Goal: Transaction & Acquisition: Purchase product/service

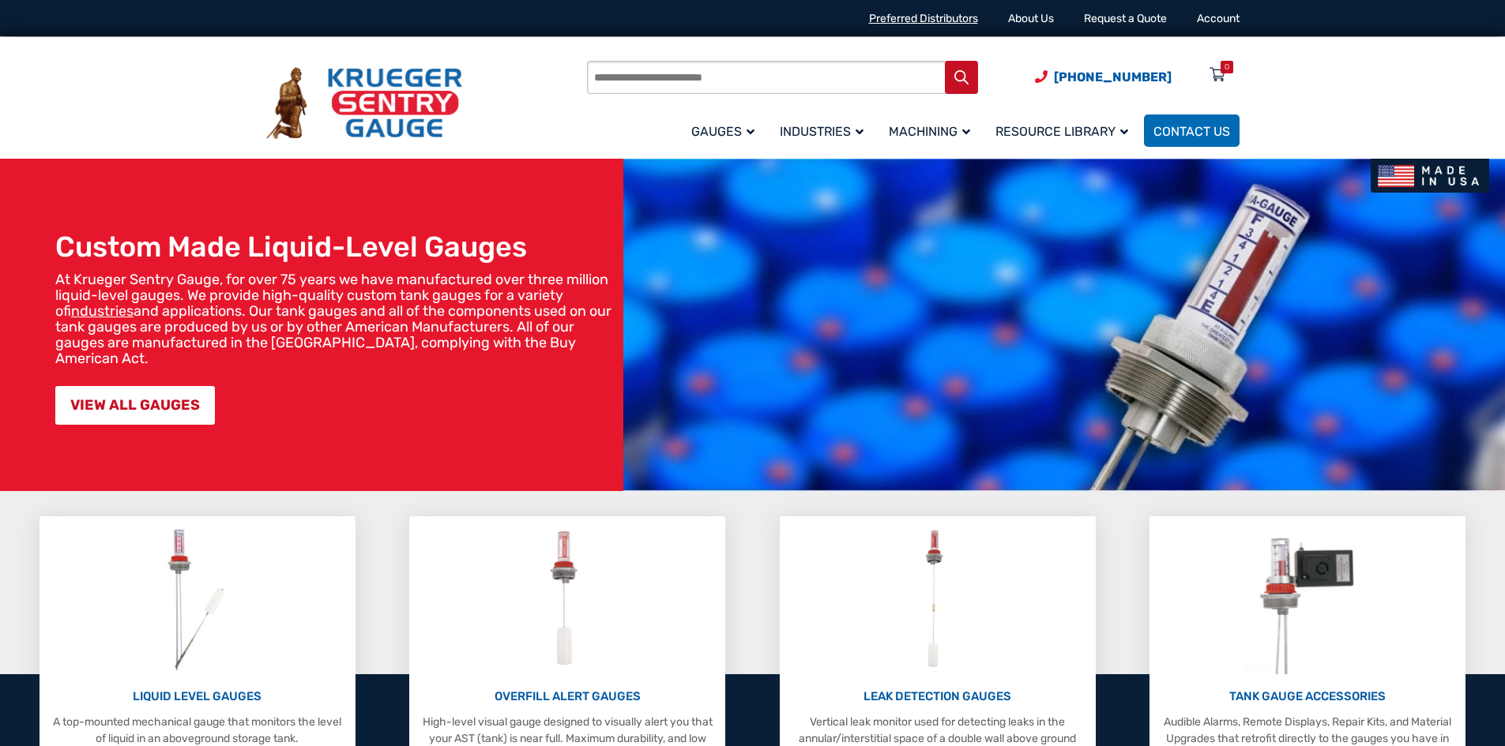
click at [936, 21] on link "Preferred Distributors" at bounding box center [923, 18] width 109 height 13
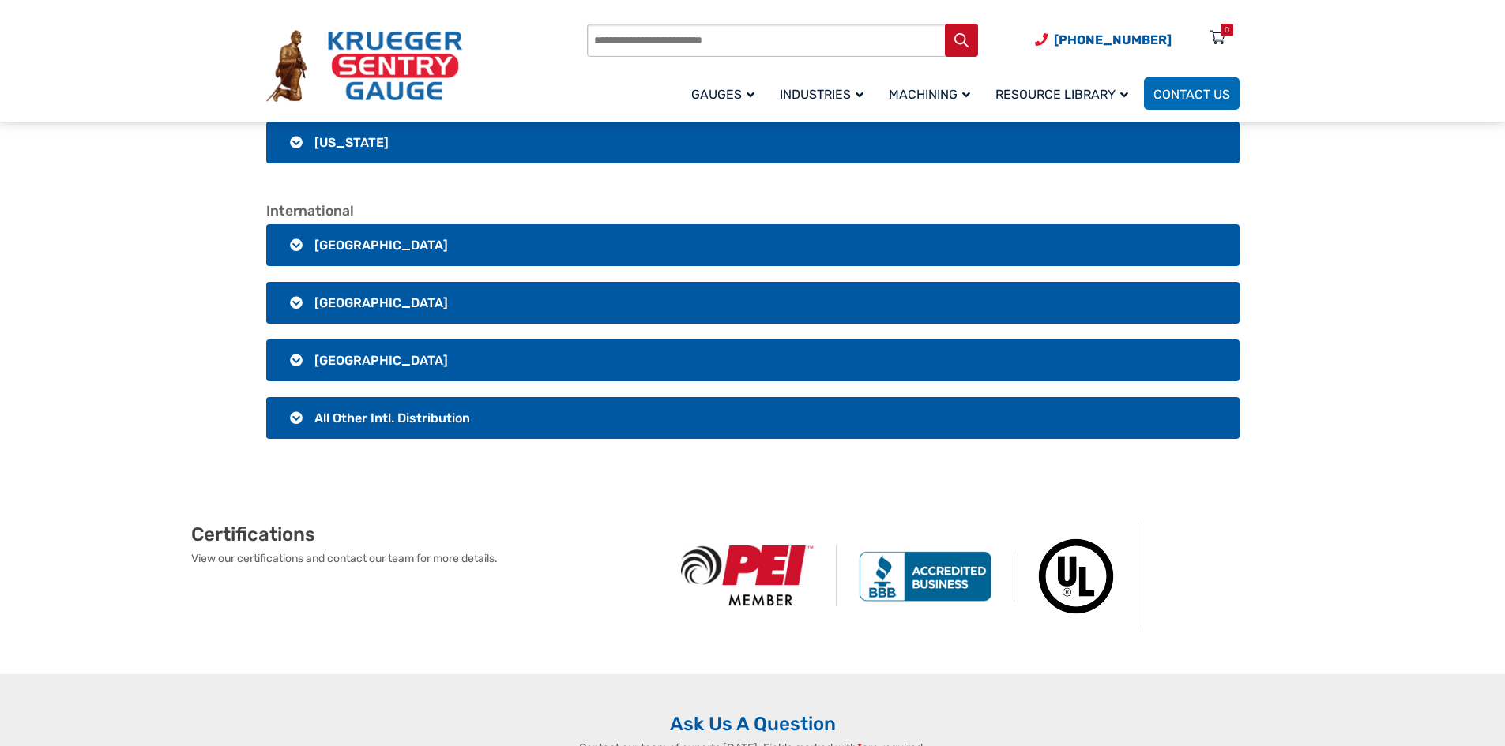
scroll to position [3159, 0]
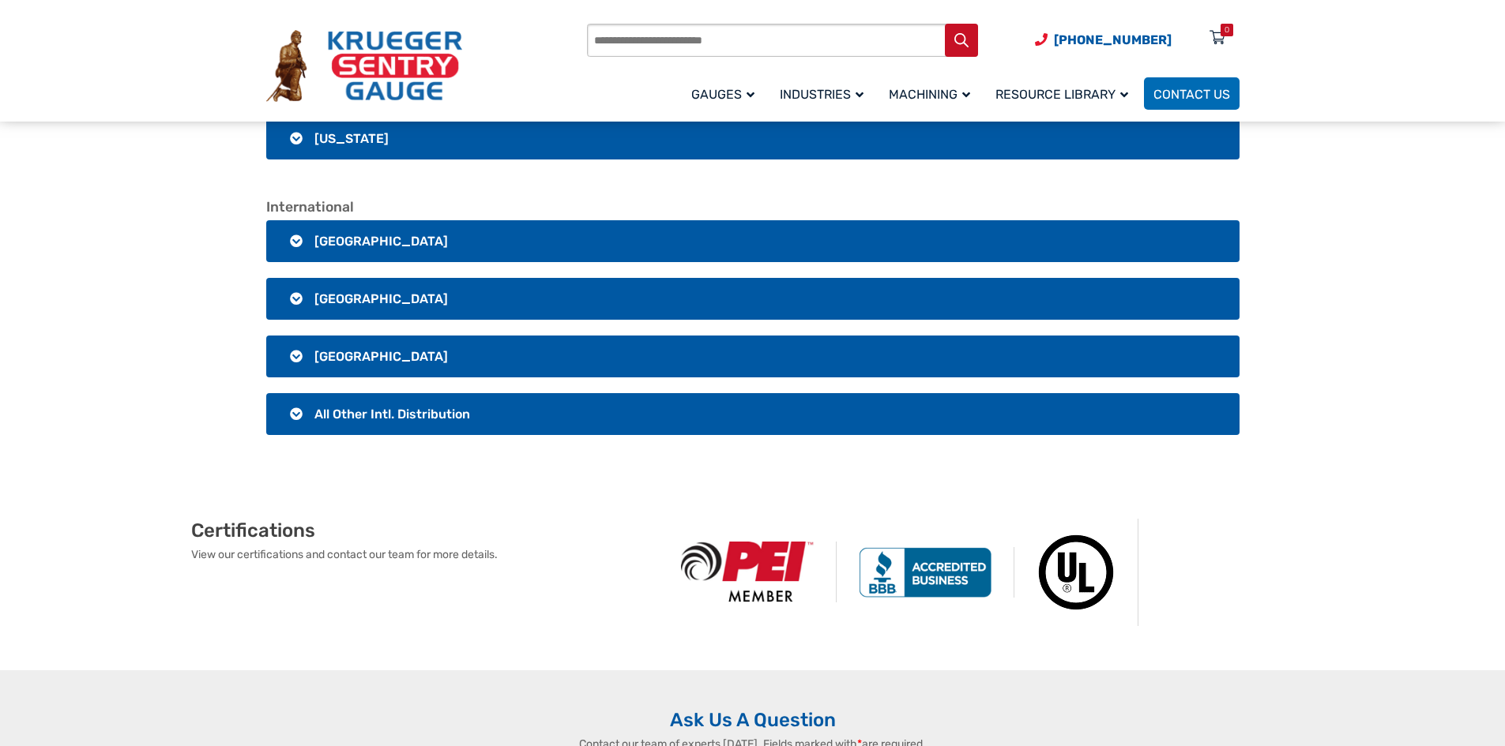
click at [388, 416] on span "All Other Intl. Distribution" at bounding box center [392, 414] width 156 height 15
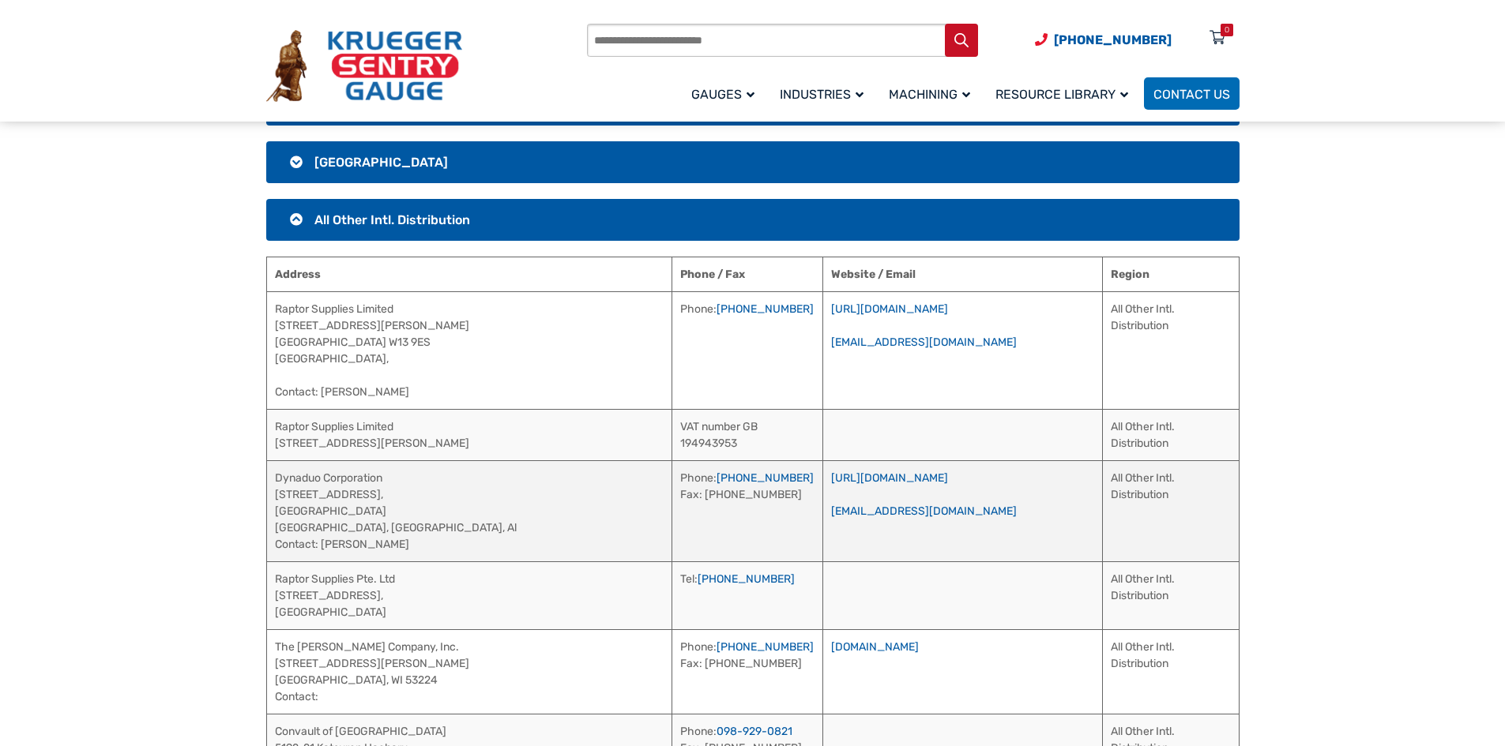
scroll to position [3317, 0]
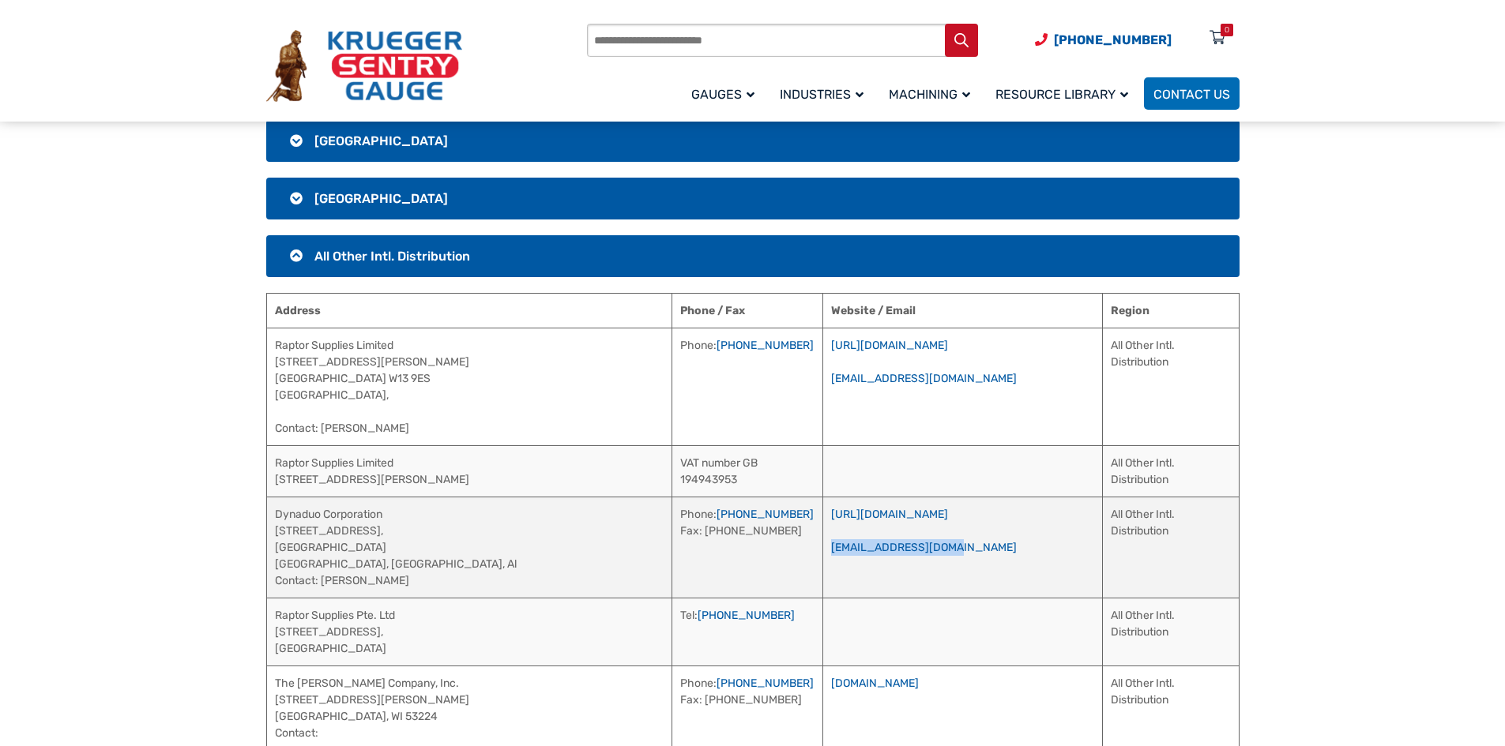
drag, startPoint x: 946, startPoint y: 553, endPoint x: 779, endPoint y: 552, distance: 167.4
click at [822, 552] on td "https://dynaduo.com/company.htm nick.tan@dynaduo.com" at bounding box center [962, 547] width 280 height 101
copy link "nick.tan@dynaduo.com"
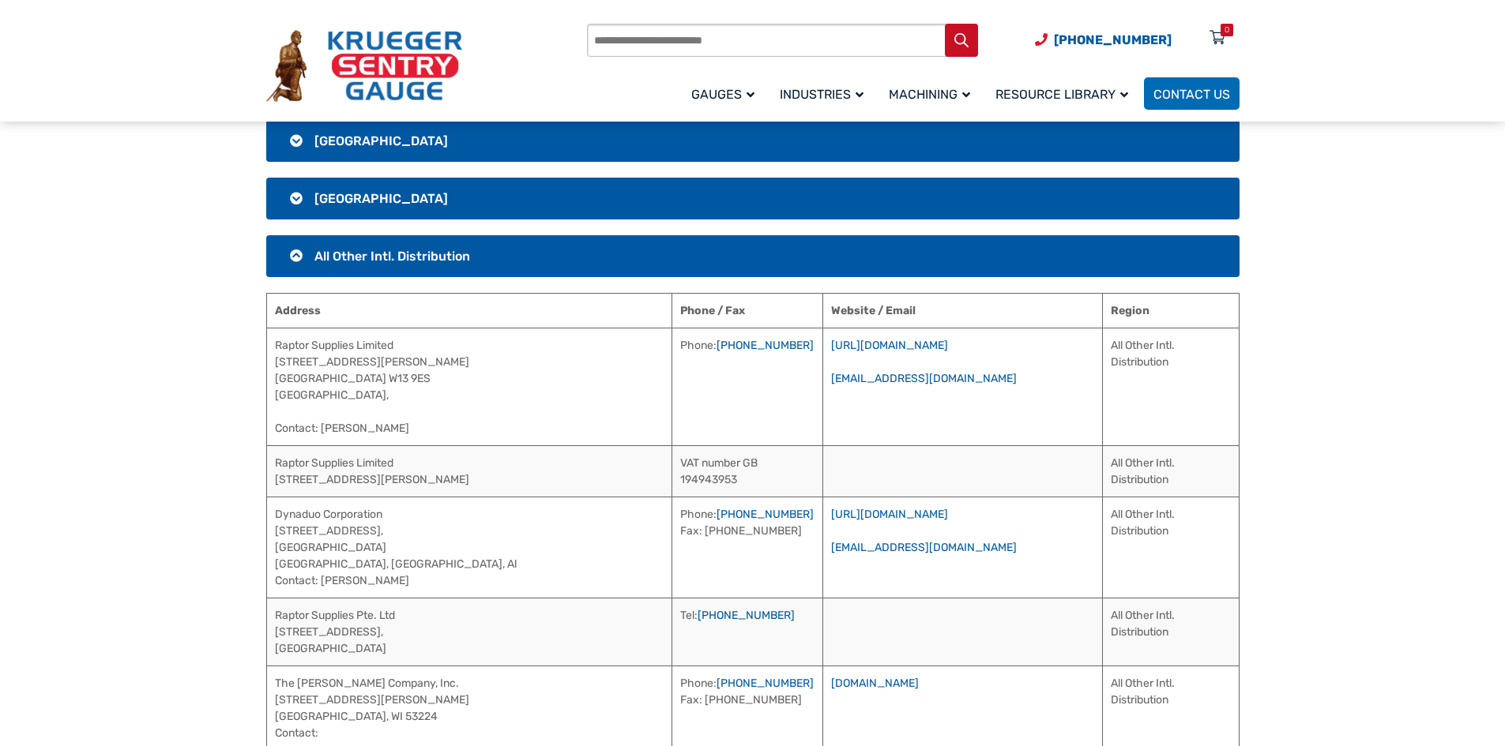
drag, startPoint x: 52, startPoint y: 152, endPoint x: 133, endPoint y: 167, distance: 82.7
click at [52, 152] on section "International Canada Address Phone / Fax Website / Email Region Petroleum Measu…" at bounding box center [752, 549] width 1505 height 1016
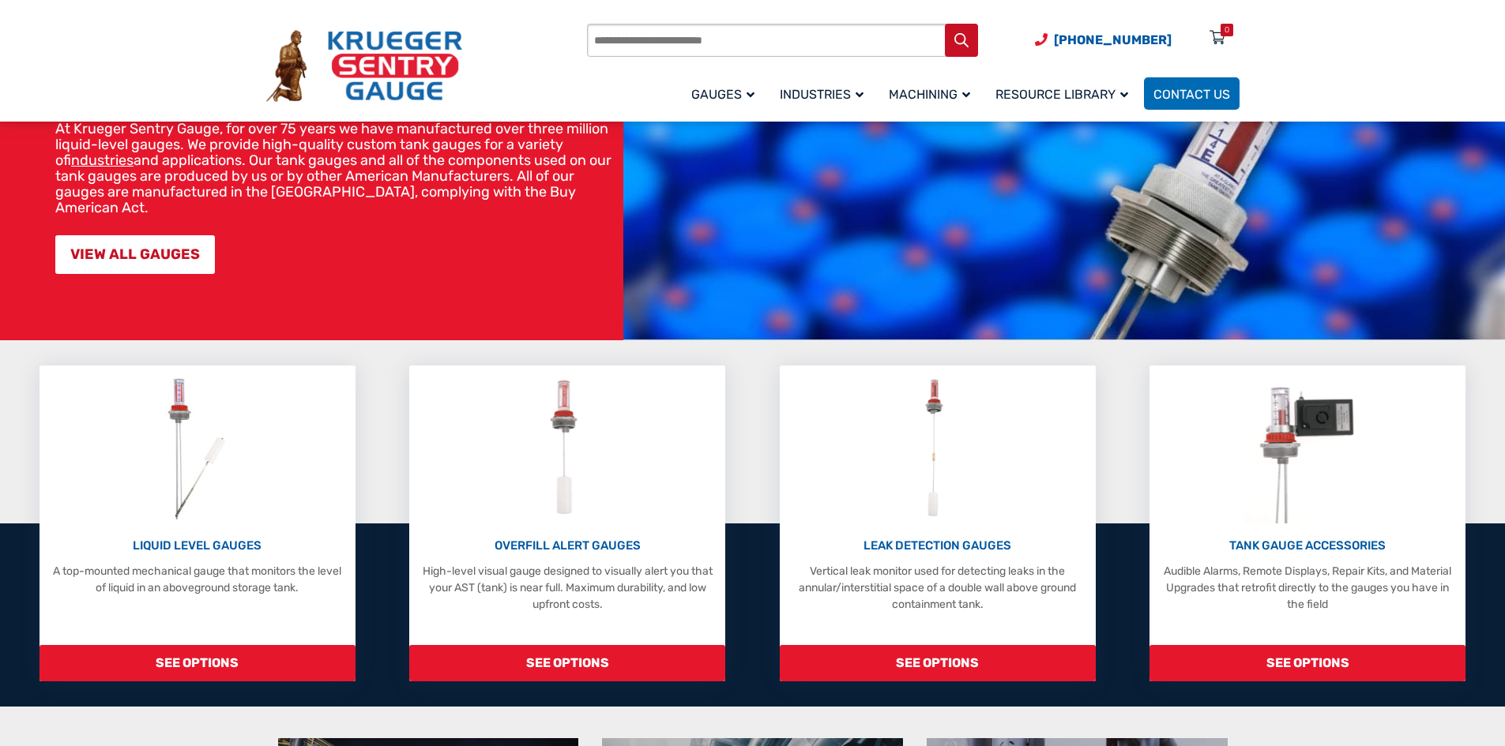
scroll to position [316, 0]
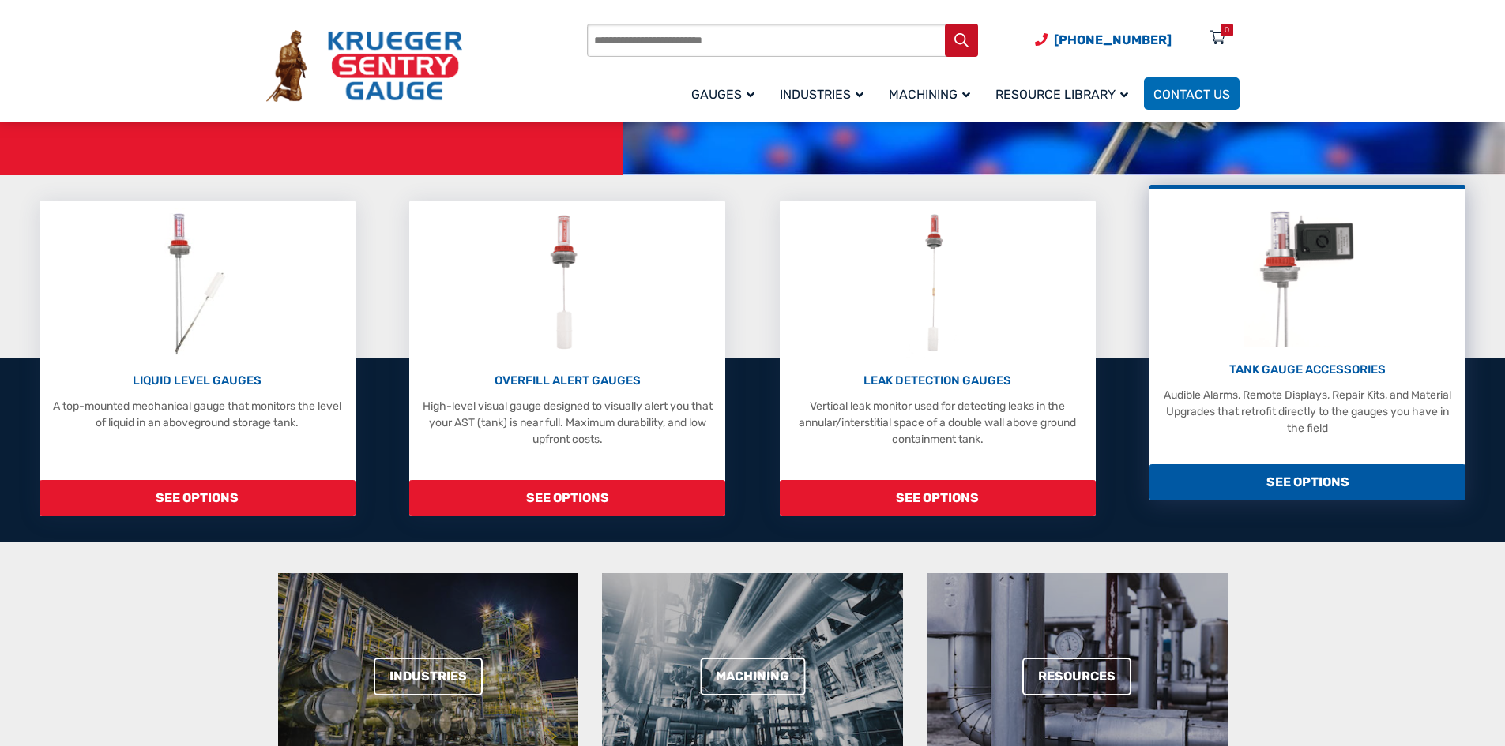
click at [1313, 374] on p "TANK GAUGE ACCESSORIES" at bounding box center [1307, 370] width 300 height 18
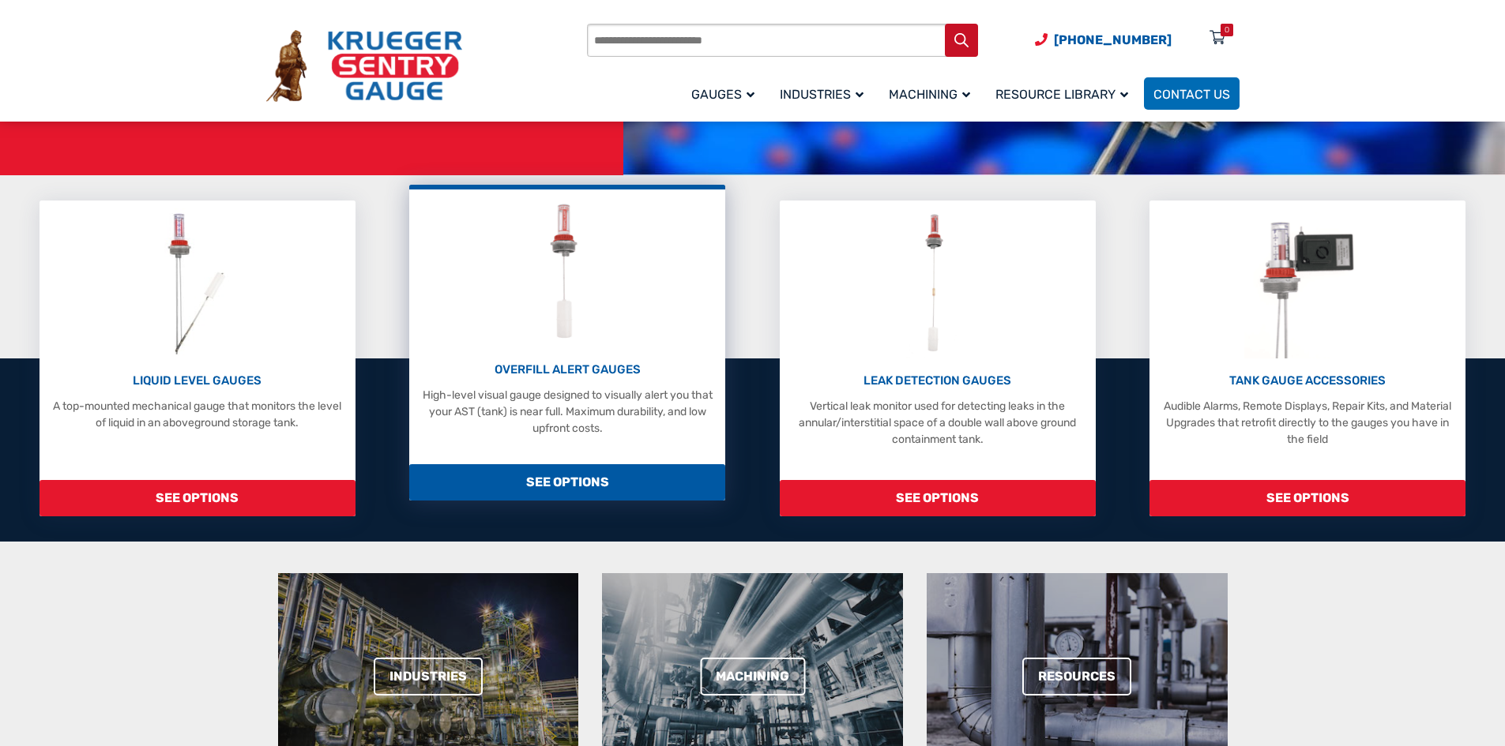
click at [552, 371] on p "OVERFILL ALERT GAUGES" at bounding box center [567, 370] width 300 height 18
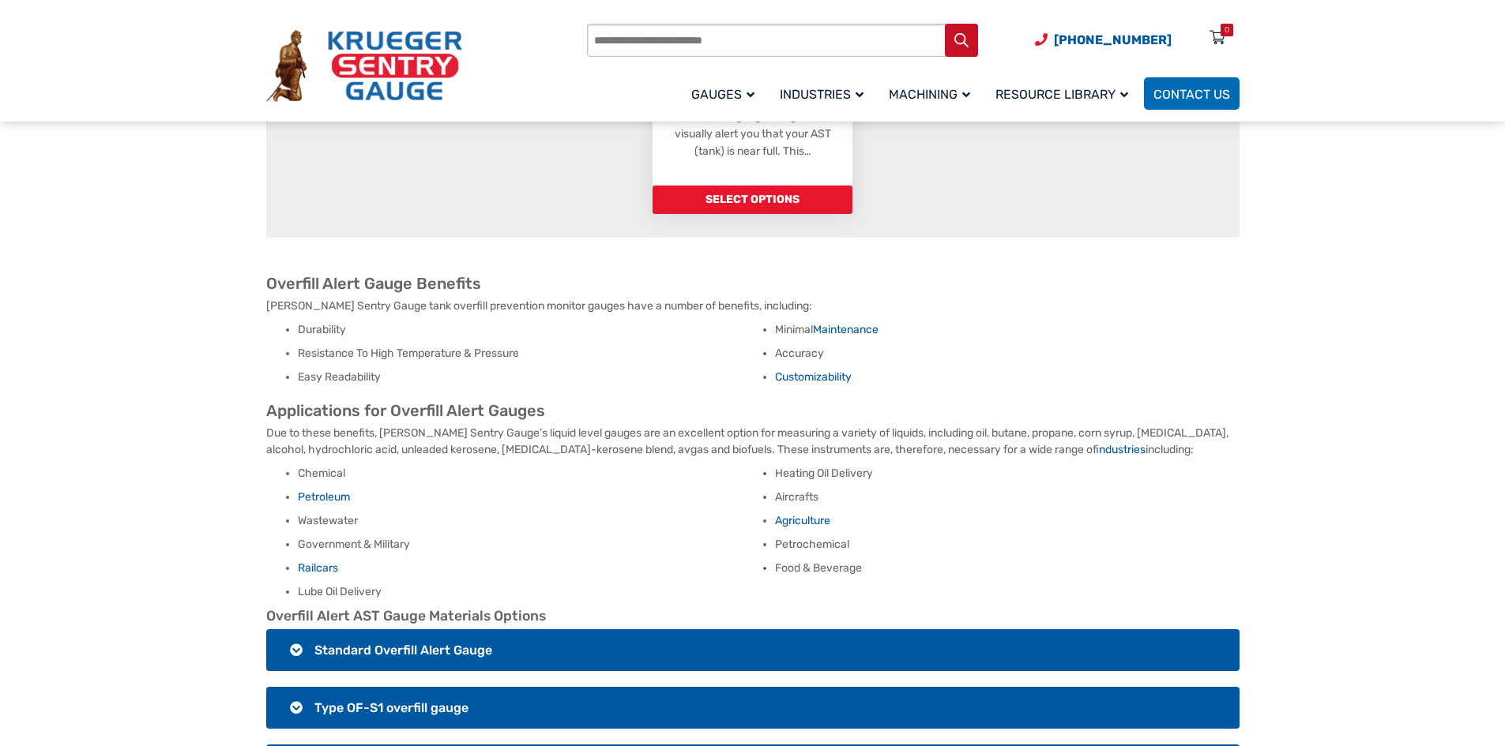
scroll to position [553, 0]
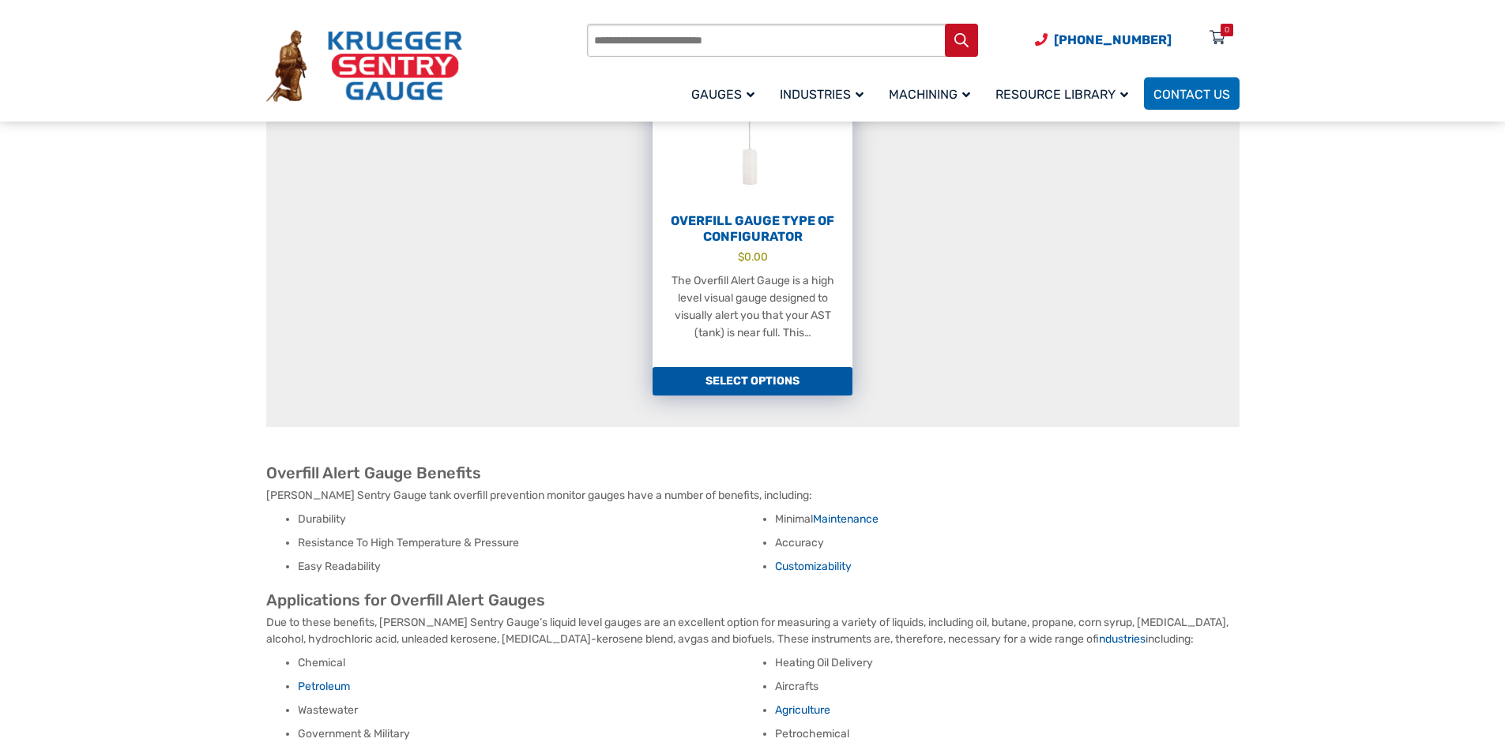
click at [771, 367] on link "Select options" at bounding box center [752, 381] width 200 height 28
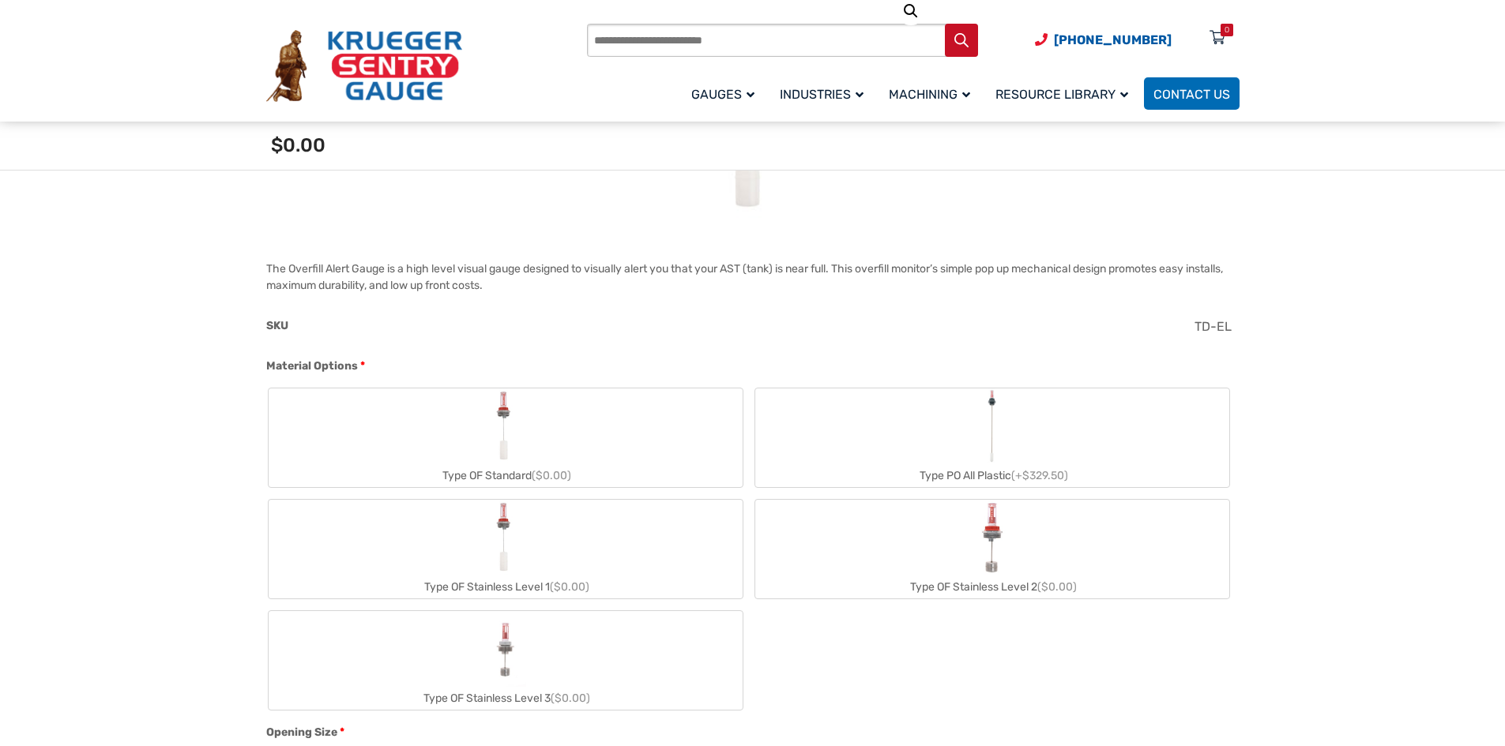
scroll to position [474, 0]
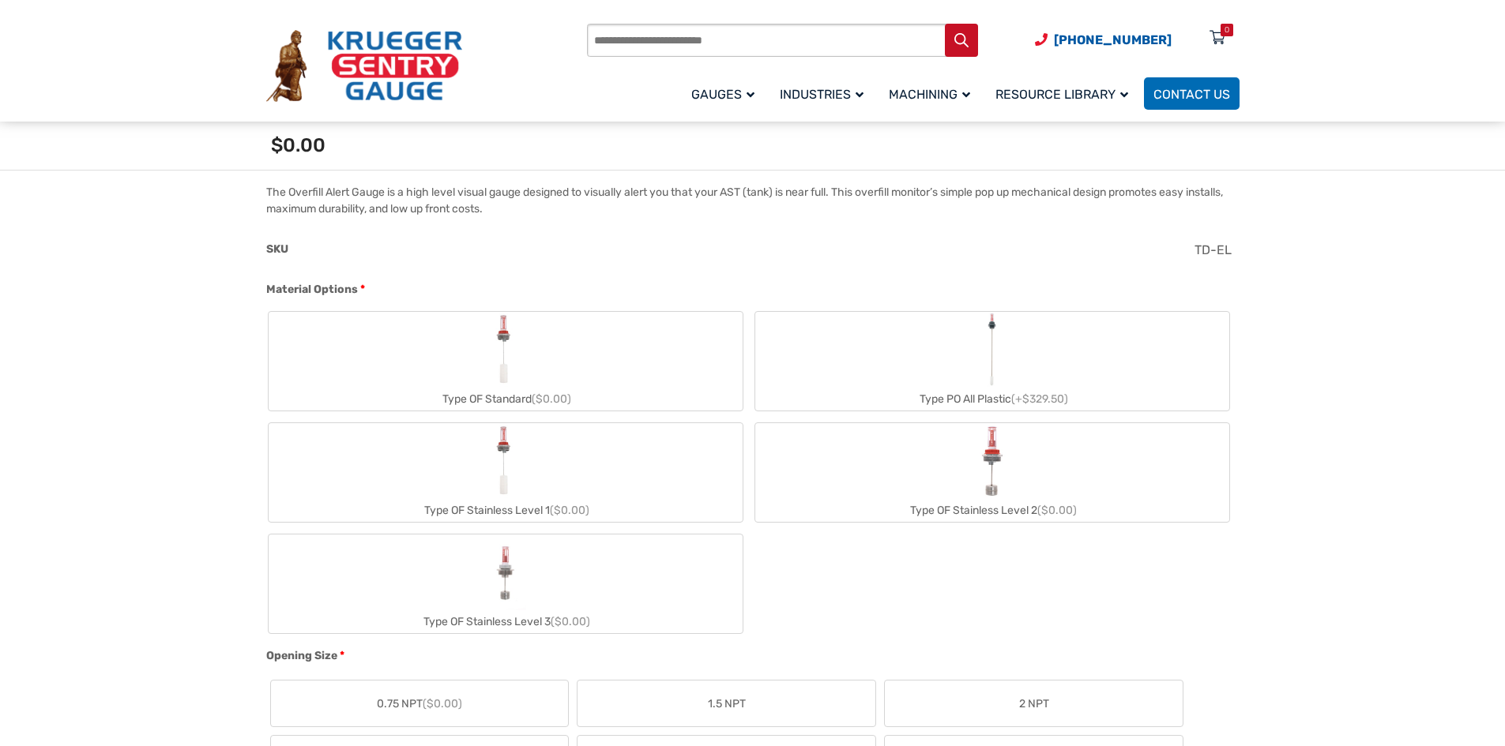
click at [501, 390] on div "Type OF Standard ($0.00)" at bounding box center [506, 399] width 474 height 23
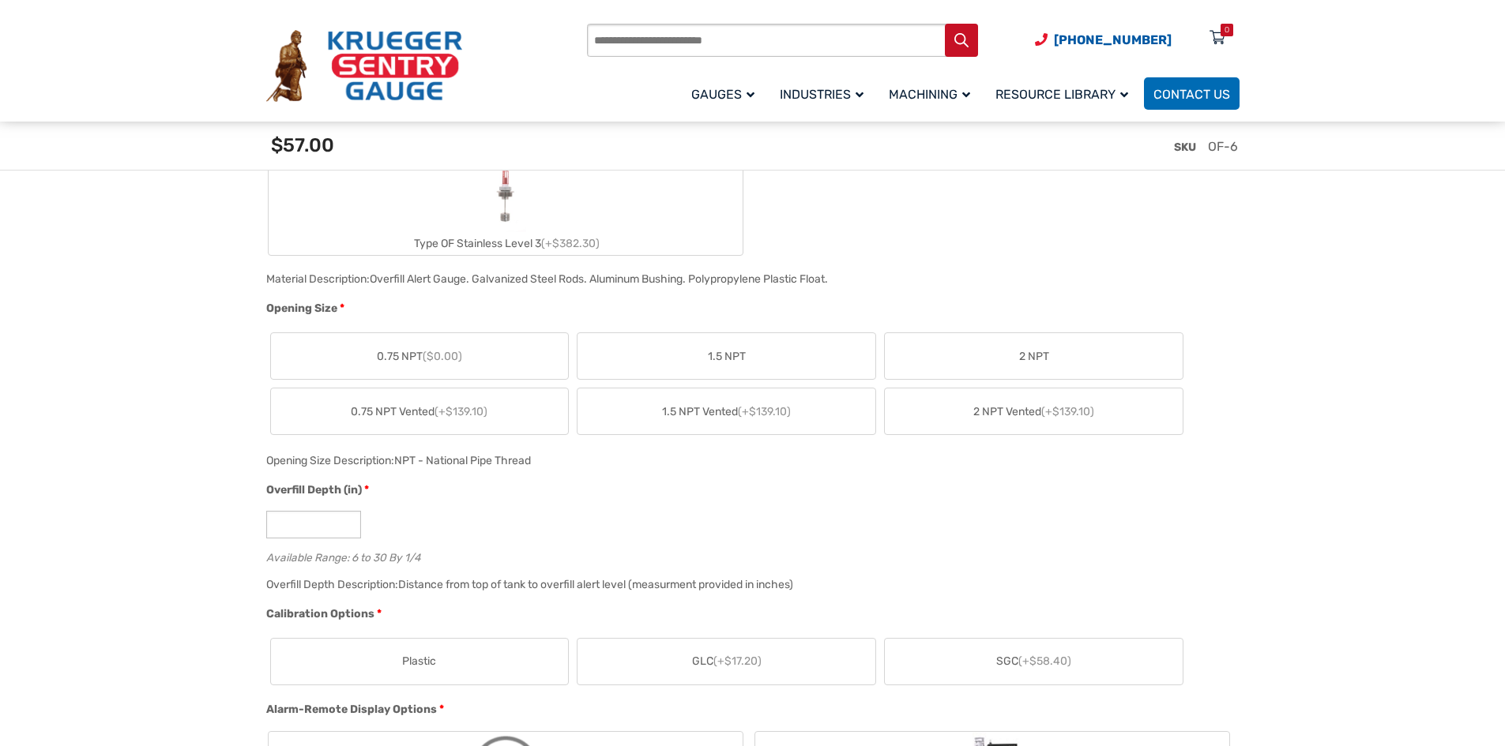
scroll to position [869, 0]
click at [1011, 359] on label "2 NPT" at bounding box center [1034, 361] width 298 height 46
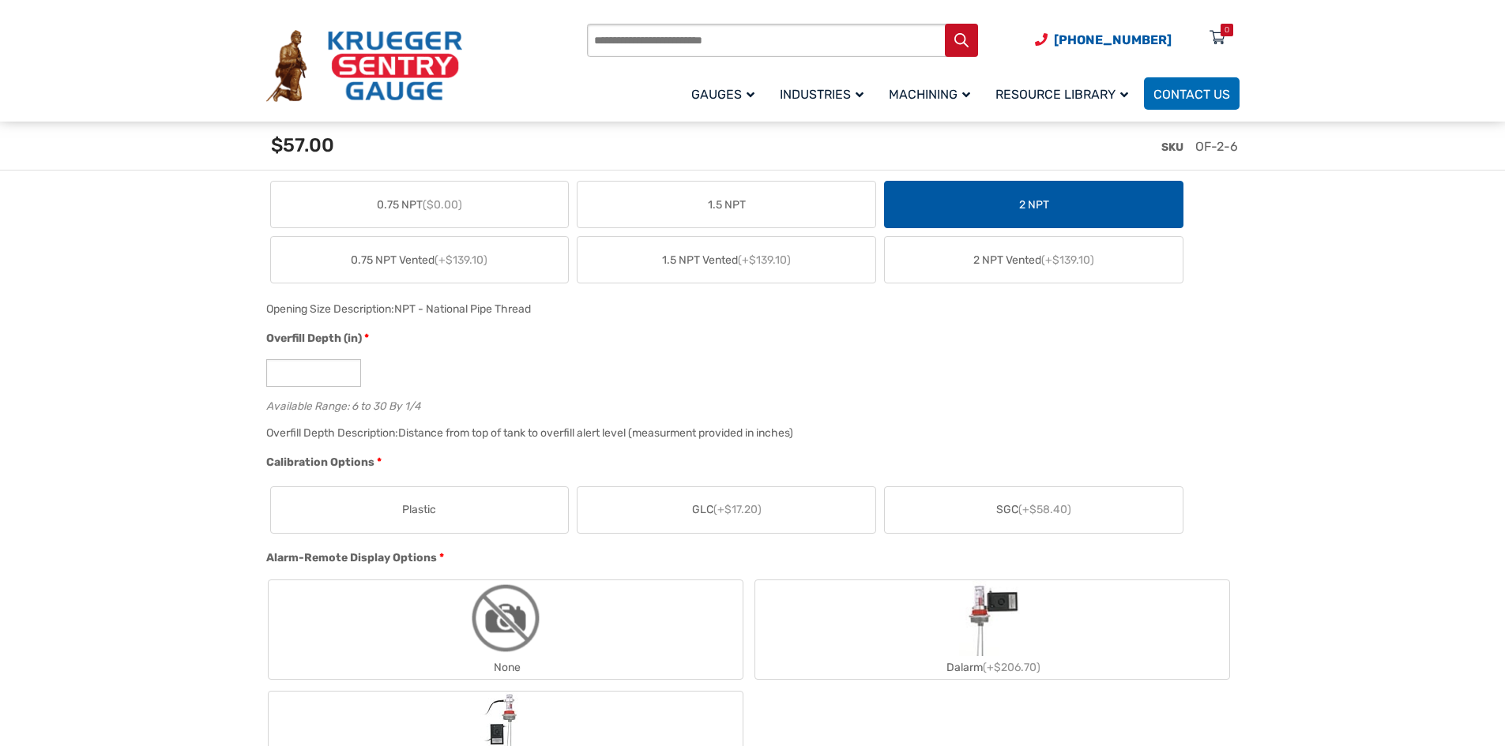
scroll to position [1027, 0]
click at [319, 359] on input "*" at bounding box center [313, 372] width 95 height 28
drag, startPoint x: 321, startPoint y: 377, endPoint x: 264, endPoint y: 368, distance: 57.5
click at [264, 368] on div "Overfill Depth (in) * * Available Range: 6 to 30 By 1/4" at bounding box center [748, 375] width 973 height 92
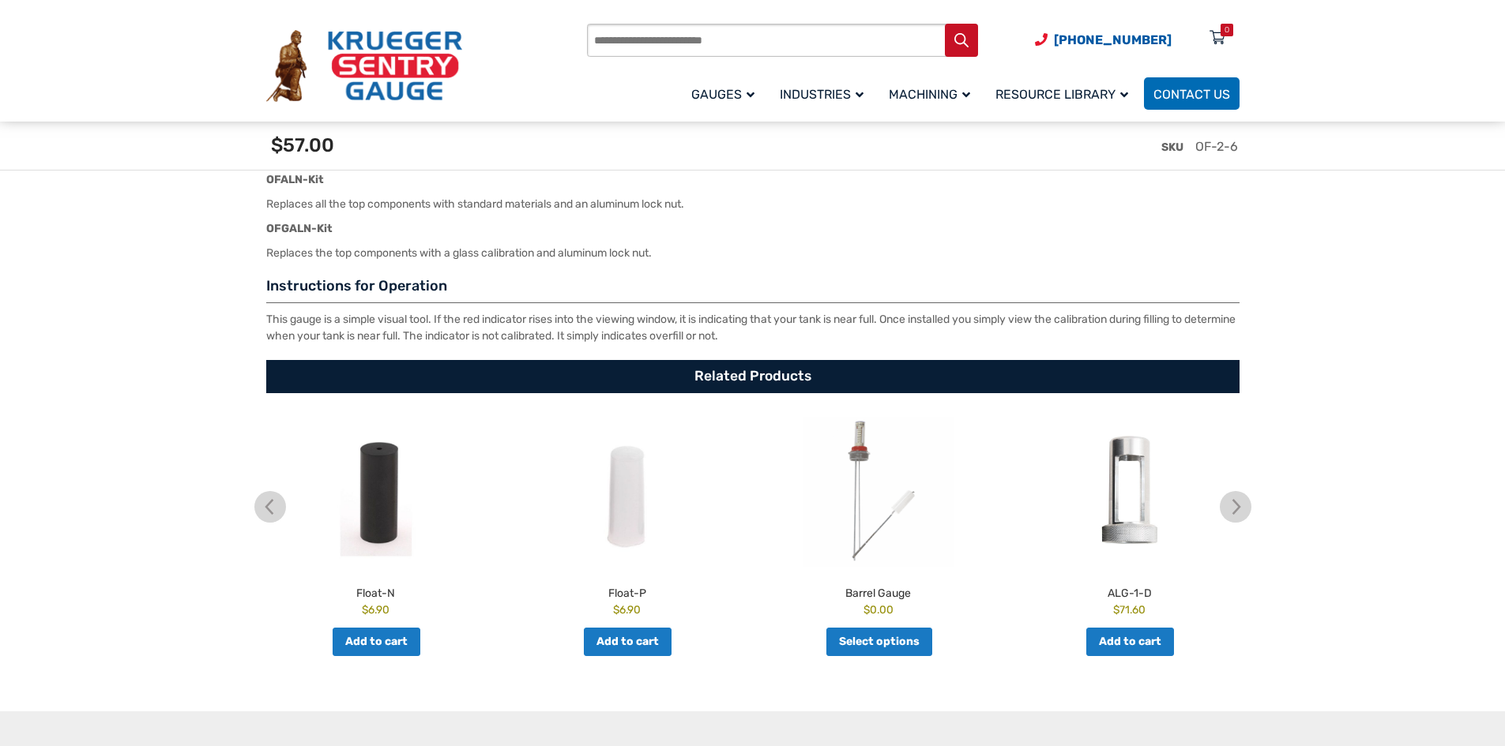
scroll to position [2843, 0]
